Goal: Task Accomplishment & Management: Manage account settings

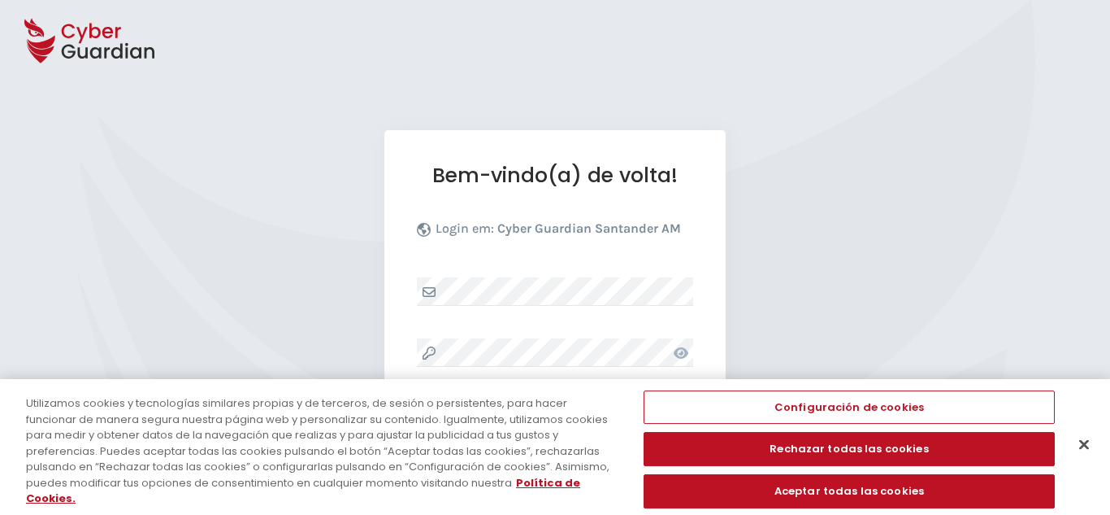
select select "Português (BR)"
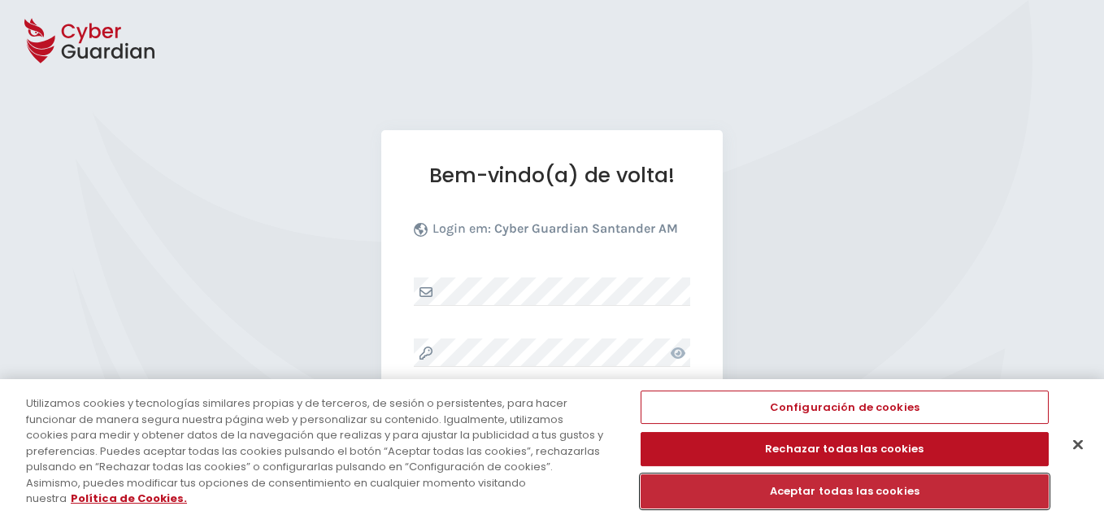
click at [864, 489] on button "Aceptar todas las cookies" at bounding box center [845, 491] width 408 height 34
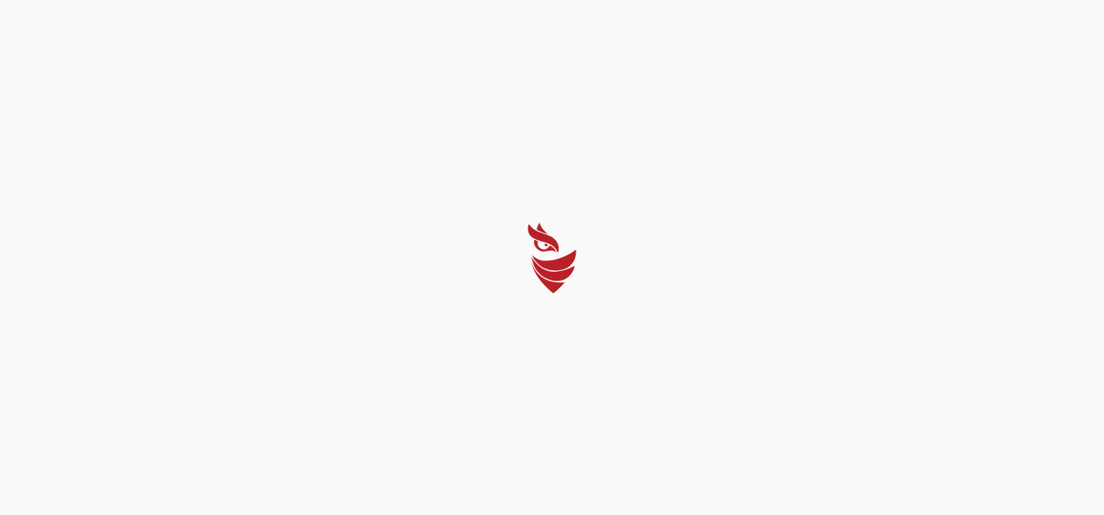
select select "Português (BR)"
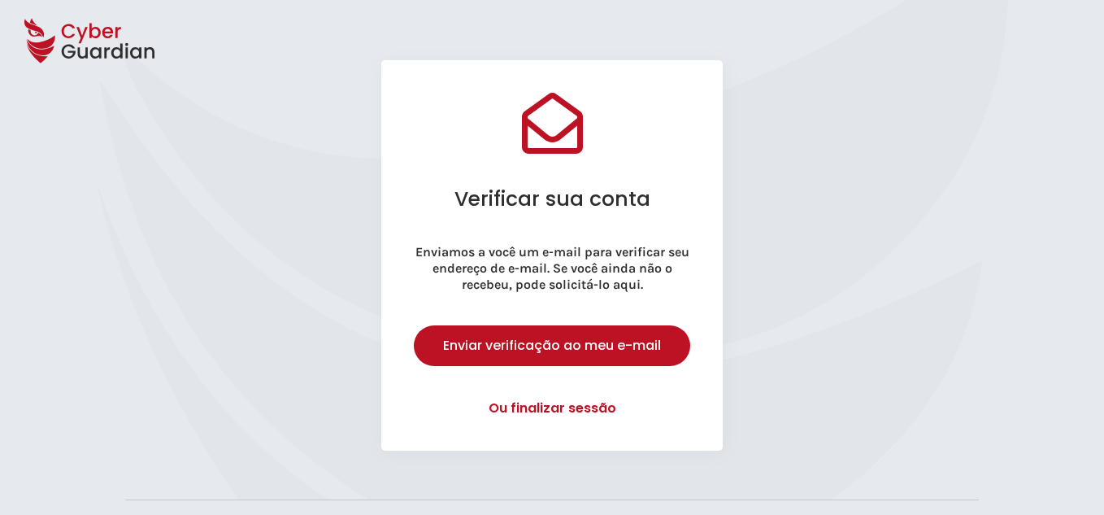
scroll to position [163, 0]
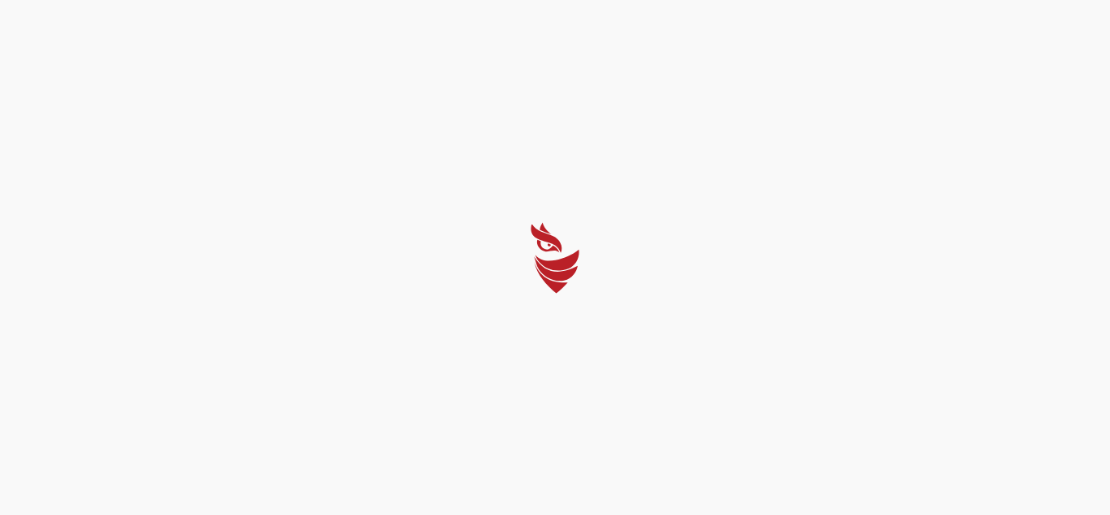
select select "Português (BR)"
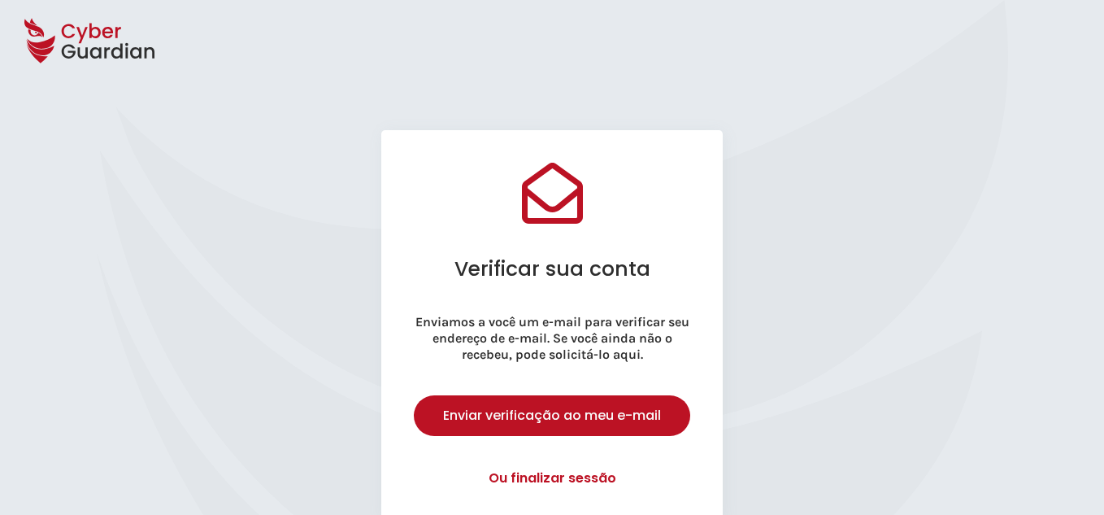
click at [567, 287] on div "Verificar sua conta Enviamos a você um e-mail para verificar seu endereço de e-…" at bounding box center [551, 325] width 341 height 390
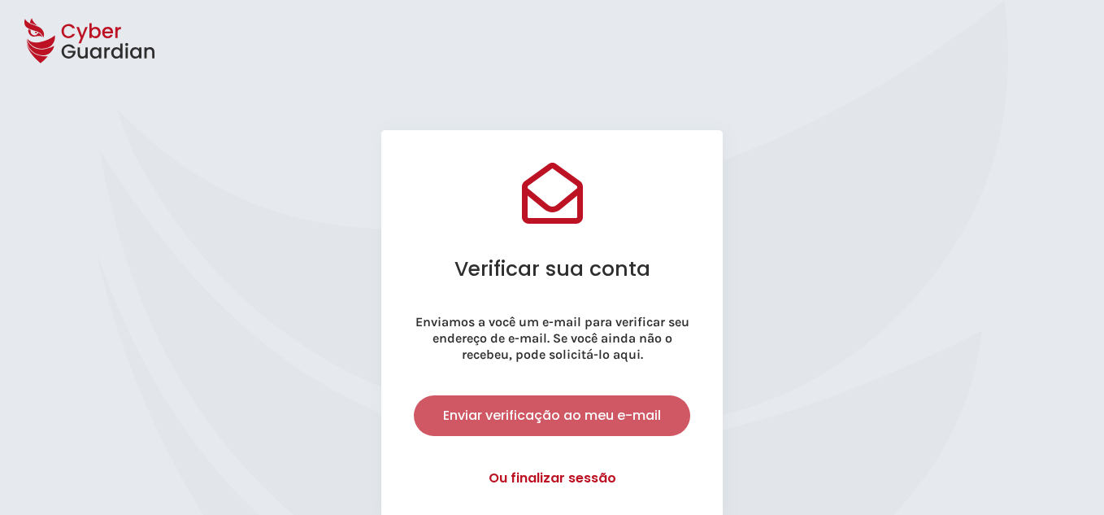
click at [593, 417] on div "Enviar verificação ao meu e-mail" at bounding box center [552, 416] width 252 height 20
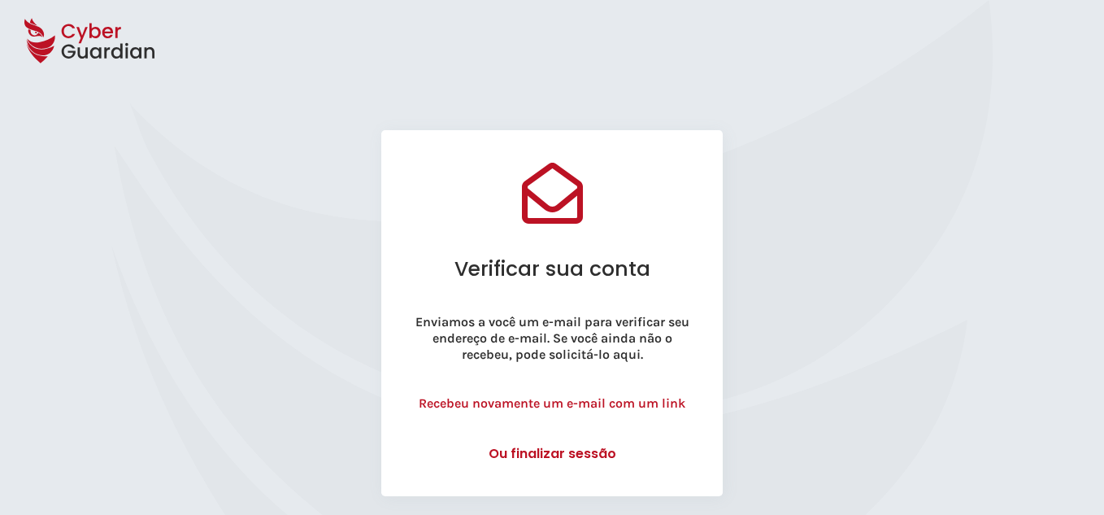
click at [550, 400] on p "Recebeu novamente um e-mail com um link" at bounding box center [552, 403] width 276 height 16
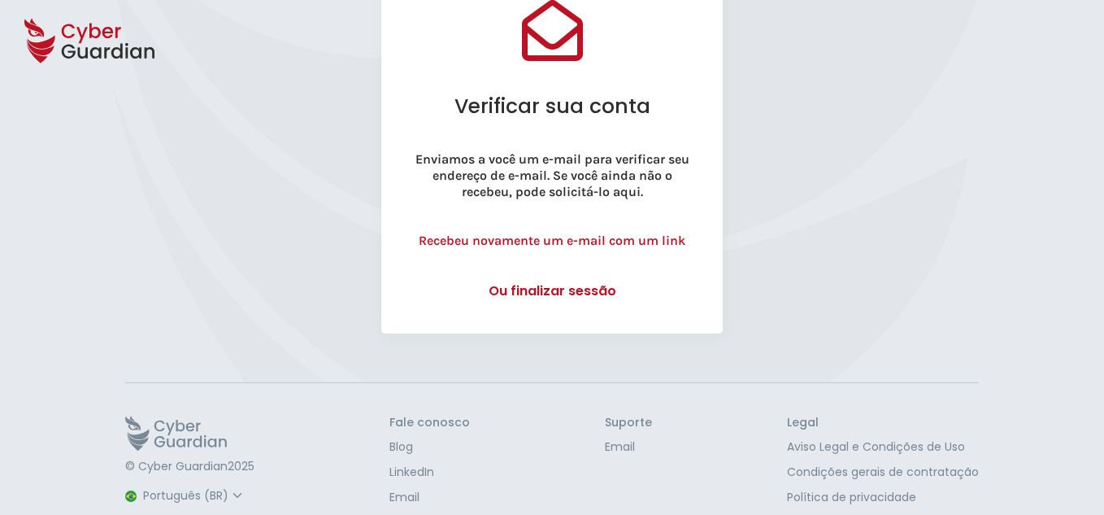
click at [591, 298] on button "Ou finalizar sessão" at bounding box center [552, 291] width 276 height 20
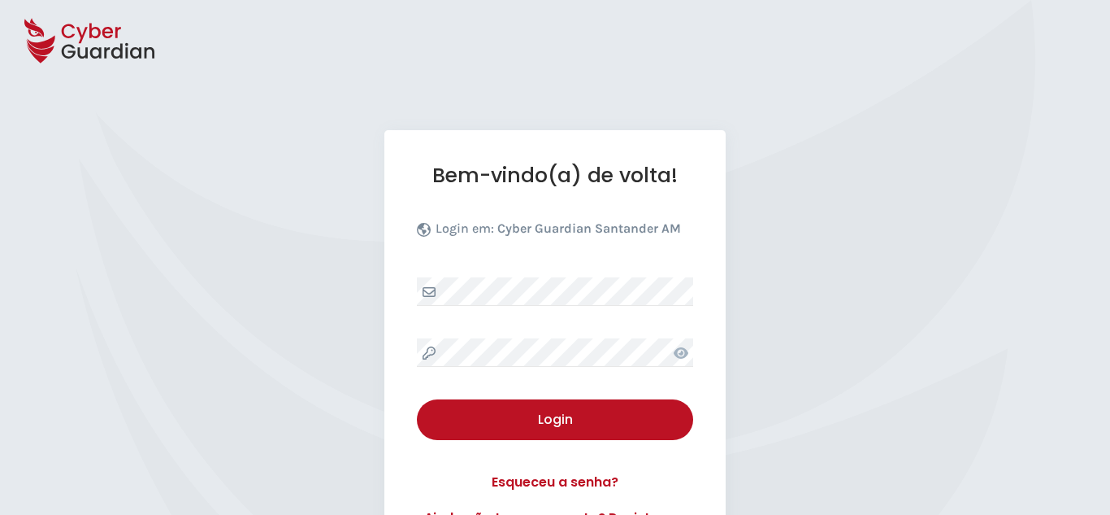
select select "Português (BR)"
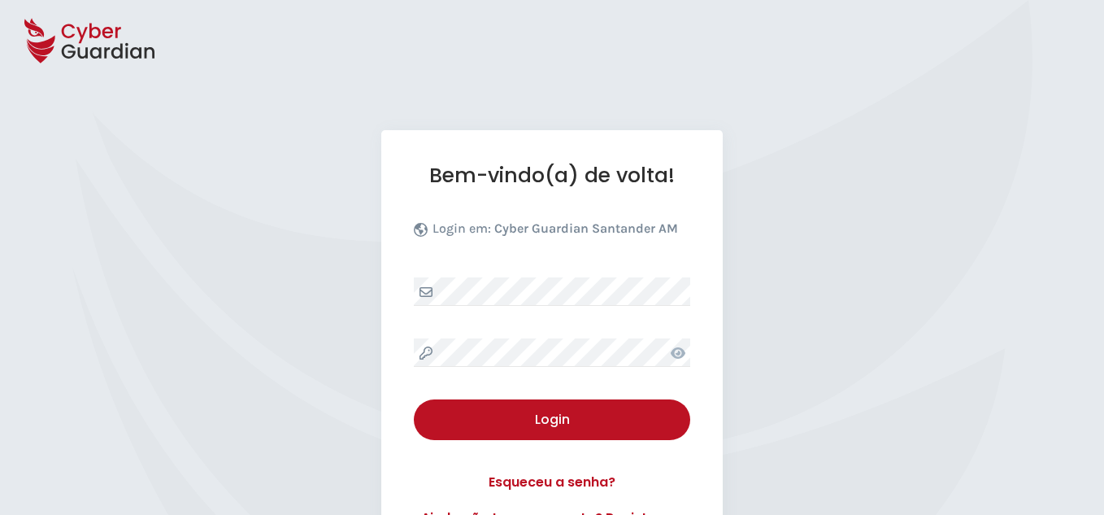
click at [550, 429] on div "Login" at bounding box center [552, 420] width 252 height 20
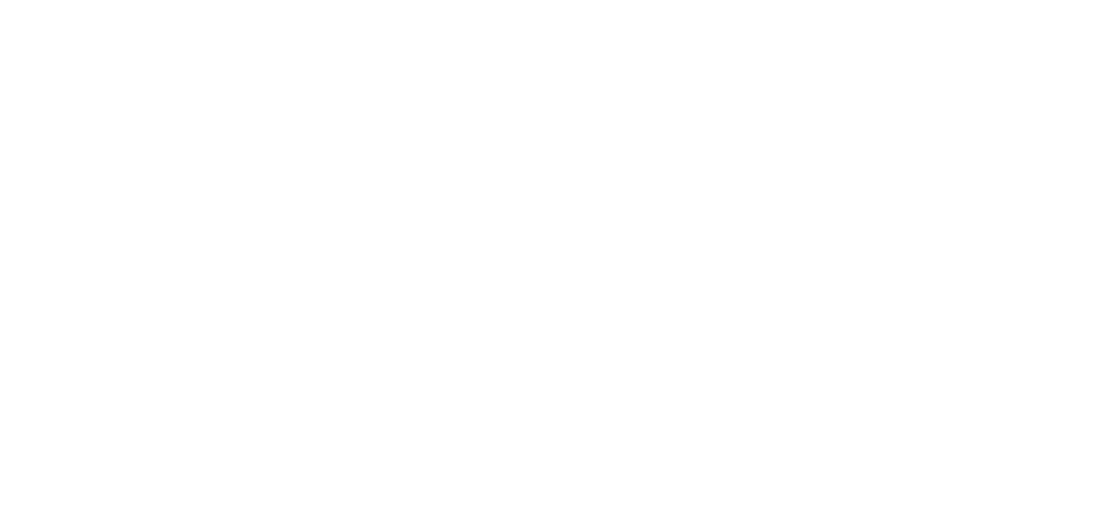
select select "Português (BR)"
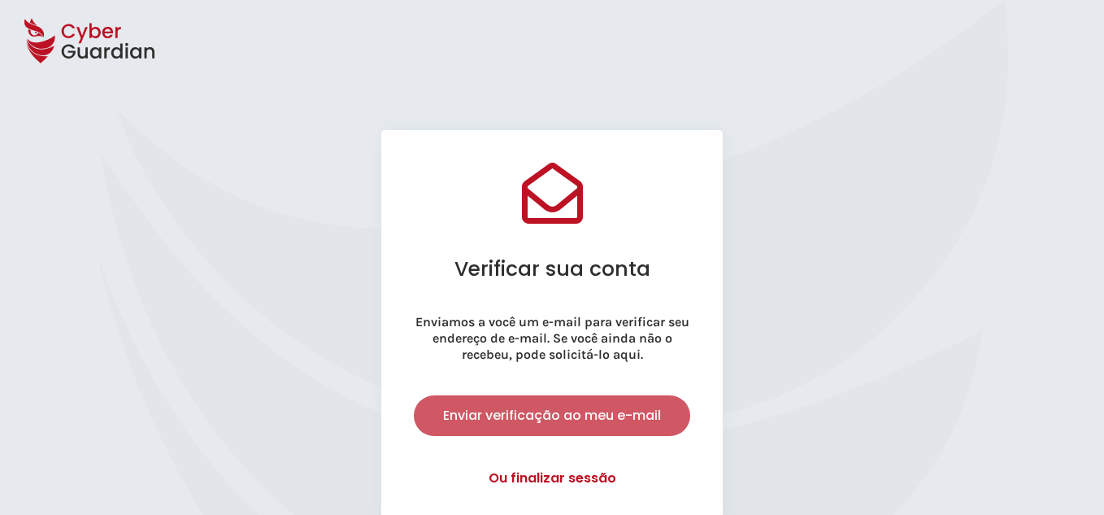
click at [614, 426] on button "Enviar verificação ao meu e-mail" at bounding box center [552, 415] width 276 height 41
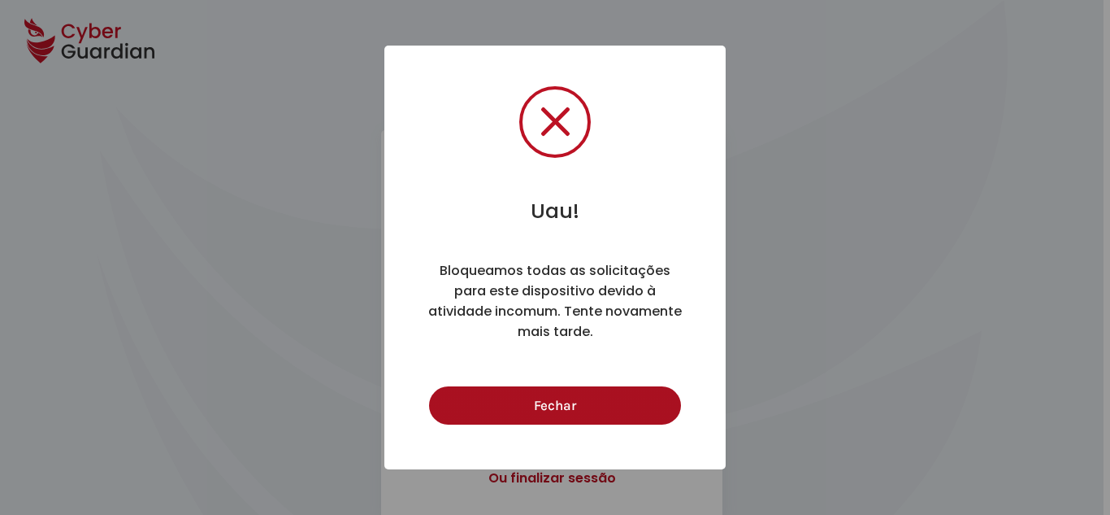
click at [608, 409] on button "Fechar" at bounding box center [554, 405] width 251 height 38
